Goal: Task Accomplishment & Management: Check status

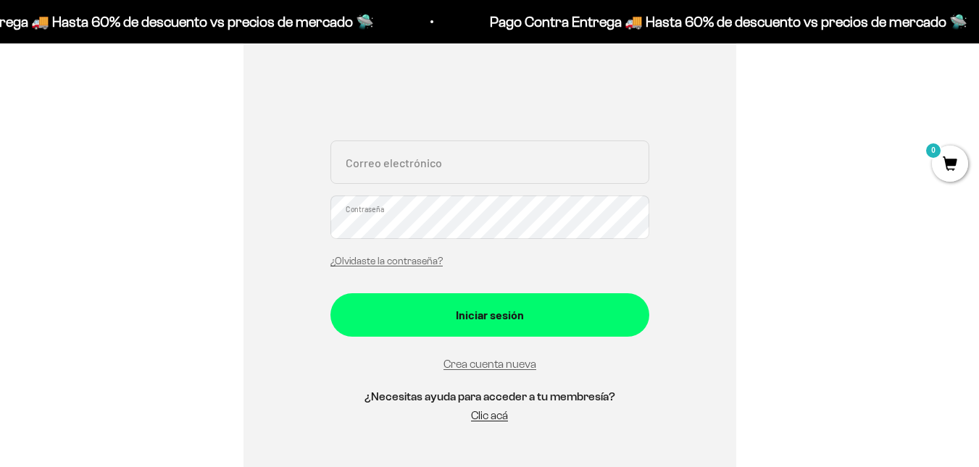
scroll to position [336, 0]
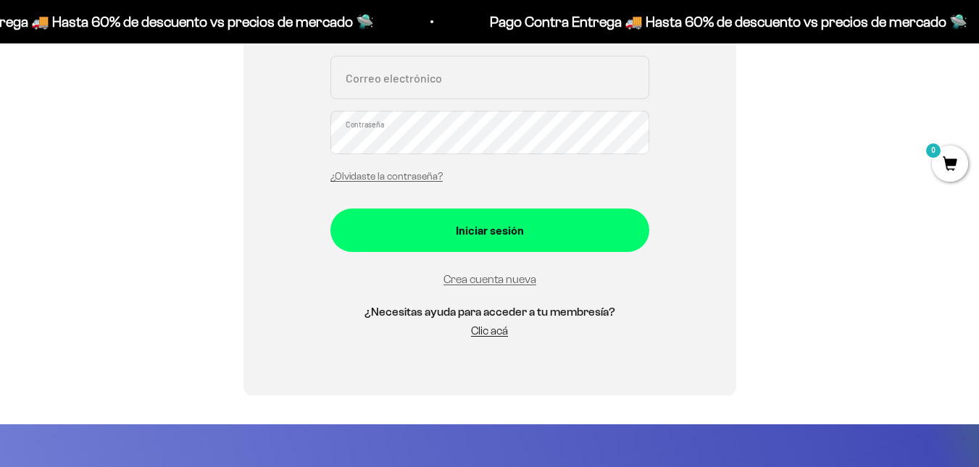
drag, startPoint x: 989, startPoint y: 57, endPoint x: 989, endPoint y: 103, distance: 45.6
click at [979, 103] on html "Ir al contenido Pago Contra Entrega 🚚 Hasta 60% de descuento vs precios de merc…" at bounding box center [489, 469] width 979 height 1610
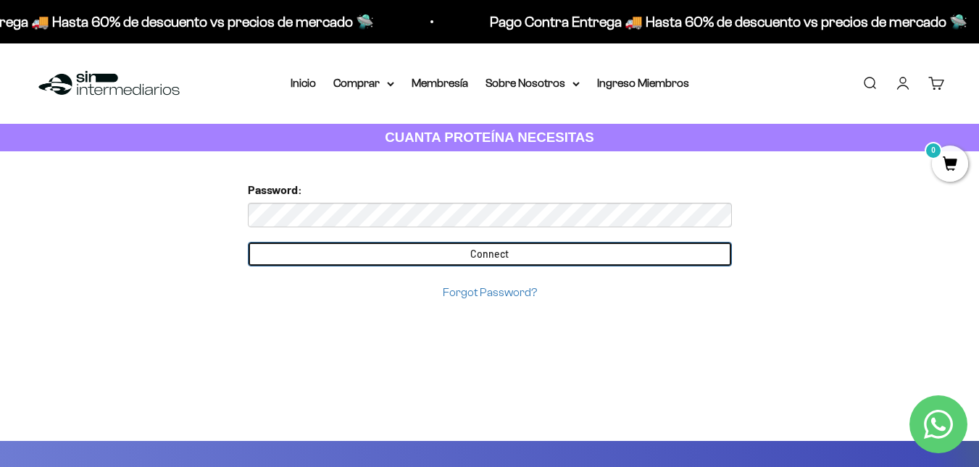
click at [524, 266] on input "Connect" at bounding box center [490, 254] width 484 height 25
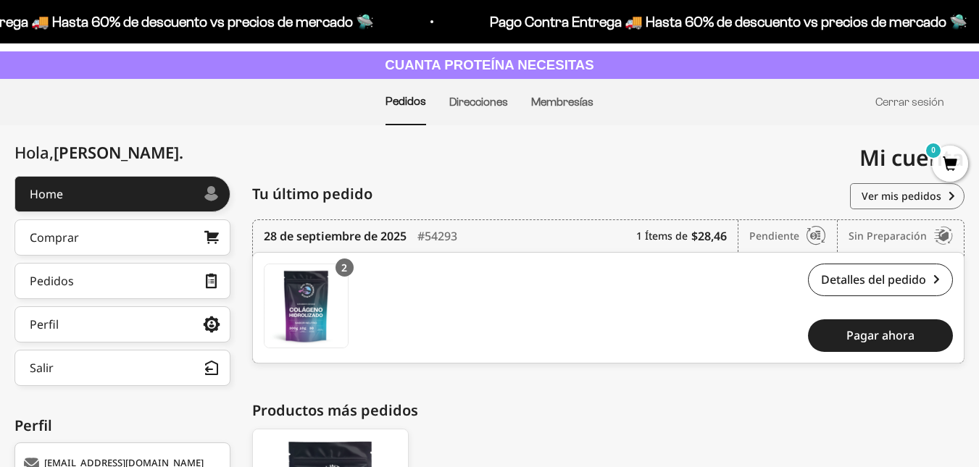
click at [978, 149] on html "Ir al contenido Pago Contra Entrega 🚚 Hasta 60% de descuento vs precios de merc…" at bounding box center [489, 315] width 979 height 775
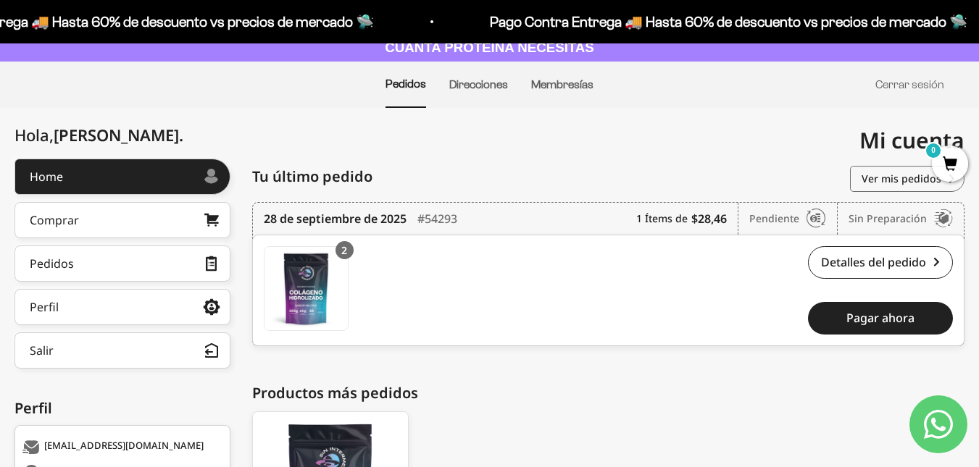
scroll to position [96, 0]
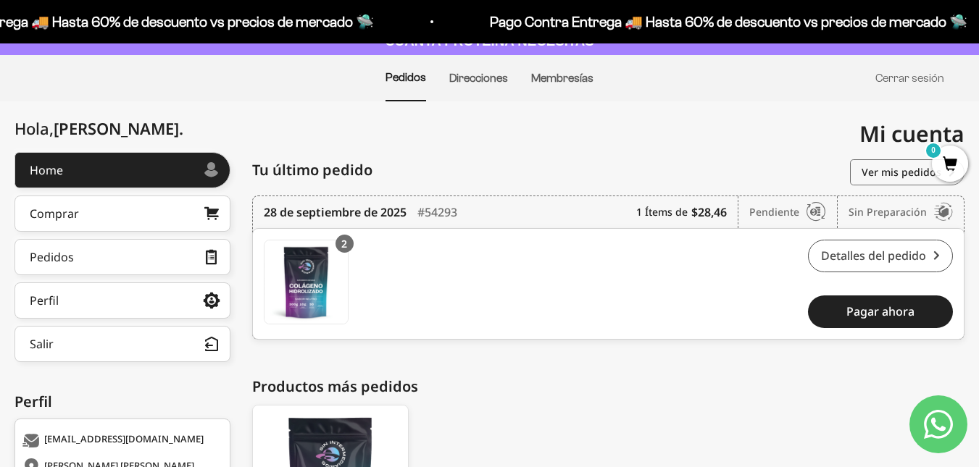
click at [855, 252] on link "Detalles del pedido" at bounding box center [880, 256] width 145 height 33
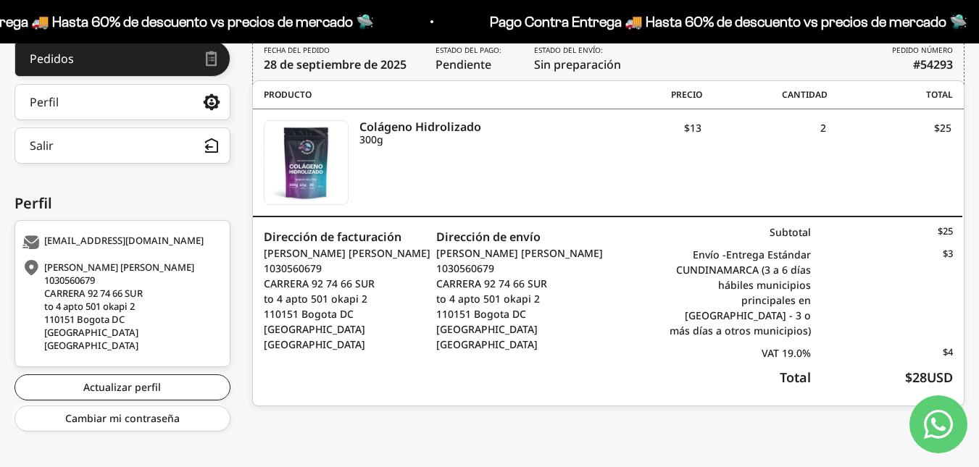
scroll to position [193, 0]
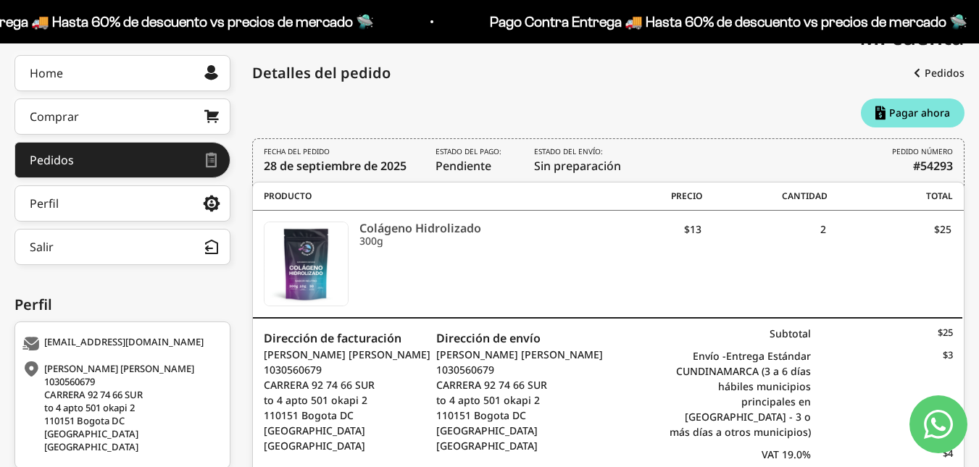
click at [429, 230] on icon "Colágeno Hidrolizado" at bounding box center [467, 228] width 216 height 13
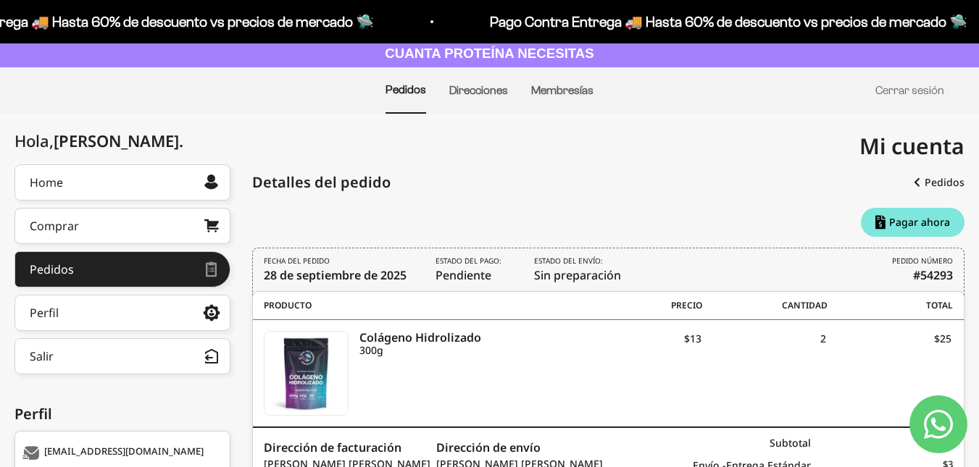
scroll to position [75, 0]
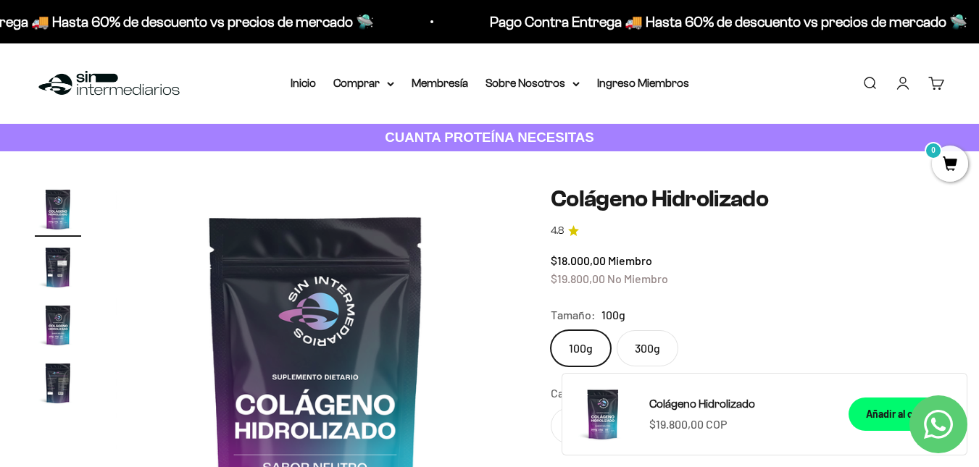
drag, startPoint x: 988, startPoint y: 67, endPoint x: 939, endPoint y: 68, distance: 49.3
click at [644, 347] on label "300g" at bounding box center [647, 348] width 62 height 36
click at [550, 330] on input "300g" at bounding box center [550, 330] width 1 height 1
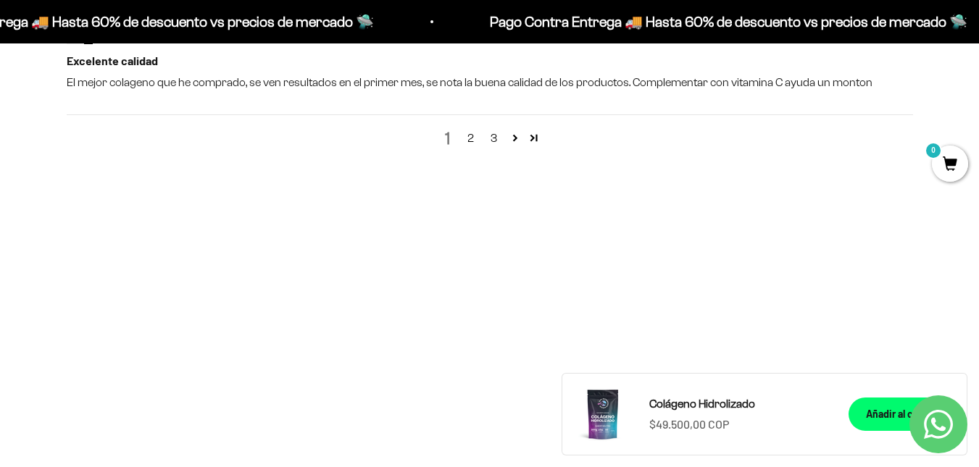
scroll to position [1784, 0]
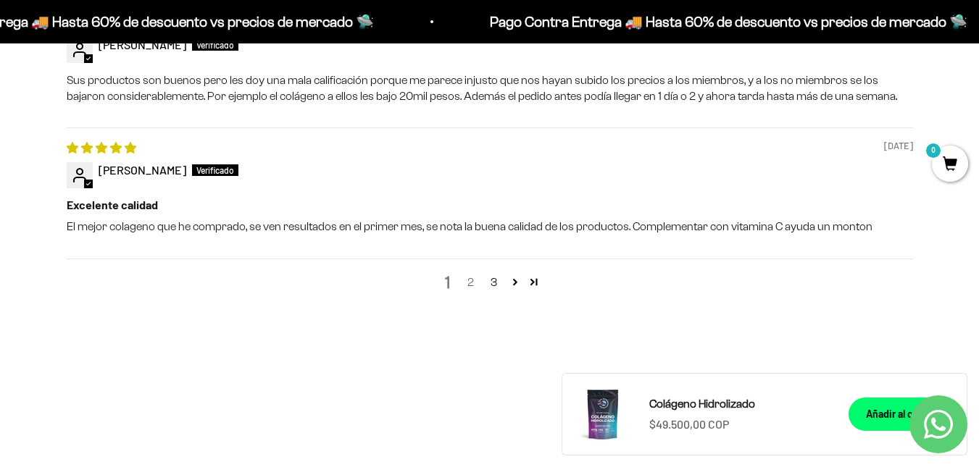
click at [466, 281] on link "2" at bounding box center [470, 282] width 23 height 17
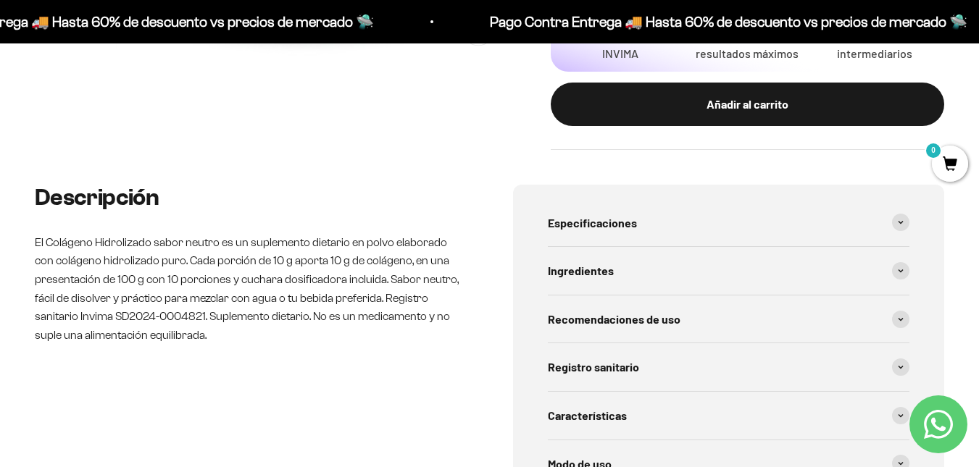
scroll to position [0, 0]
